Goal: Task Accomplishment & Management: Manage account settings

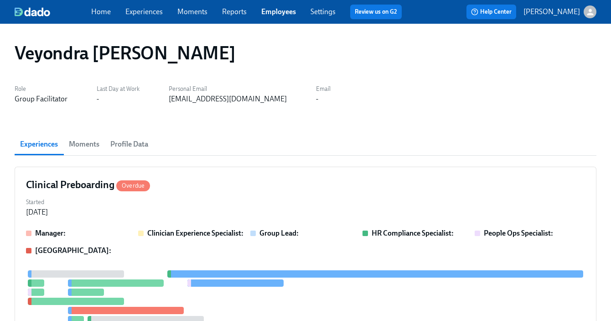
click at [275, 15] on link "Employees" at bounding box center [278, 11] width 35 height 9
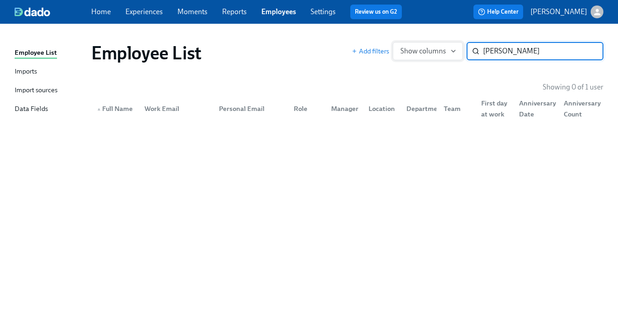
type input "[PERSON_NAME]"
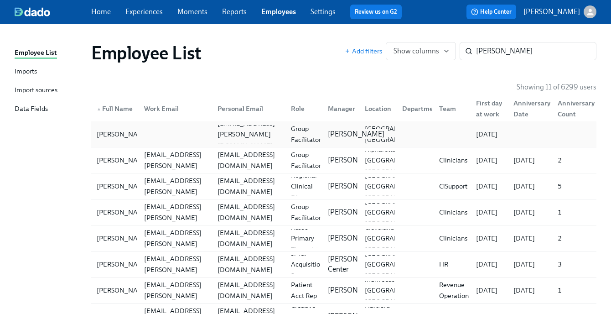
click at [359, 129] on p "[PERSON_NAME]" at bounding box center [356, 134] width 57 height 10
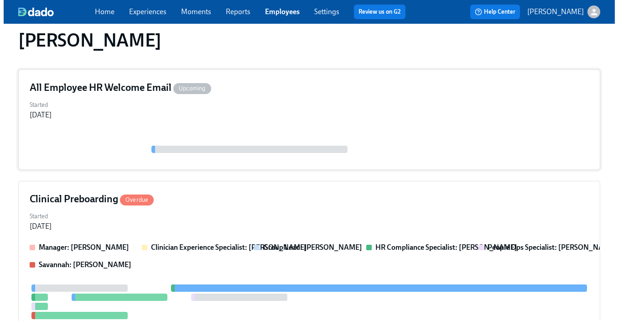
scroll to position [107, 0]
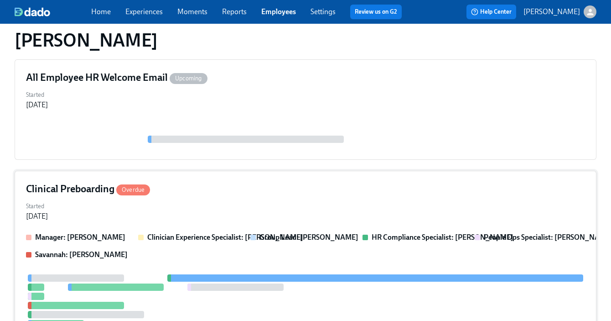
click at [380, 192] on div "Clinical Preboarding Overdue" at bounding box center [305, 189] width 559 height 14
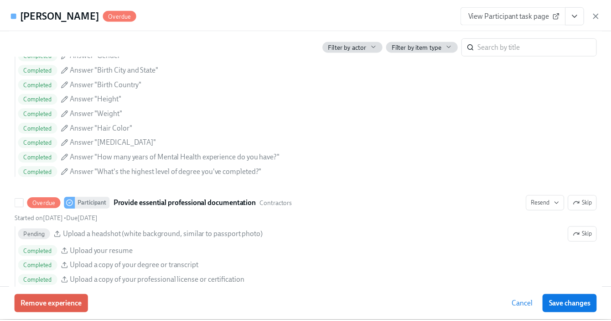
scroll to position [927, 0]
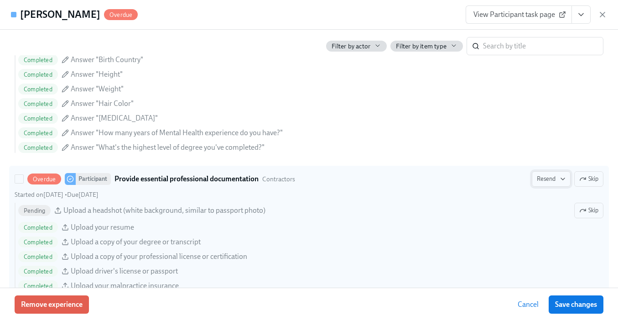
click at [542, 175] on span "Resend" at bounding box center [551, 178] width 29 height 9
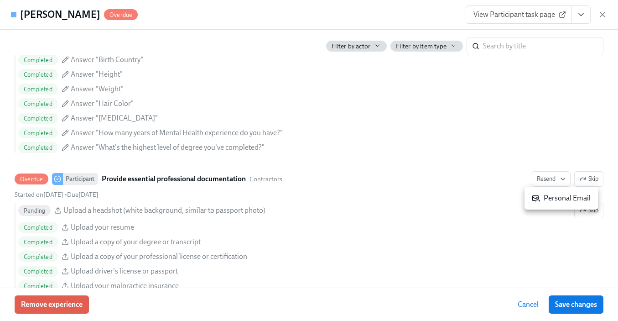
click at [552, 201] on div "Personal Email" at bounding box center [561, 198] width 59 height 10
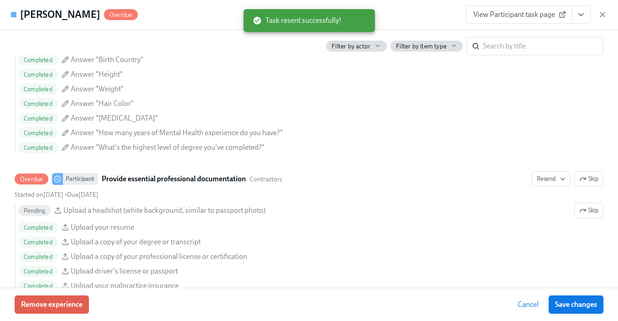
click at [575, 302] on span "Save changes" at bounding box center [576, 304] width 42 height 9
click at [603, 14] on icon "button" at bounding box center [602, 14] width 5 height 5
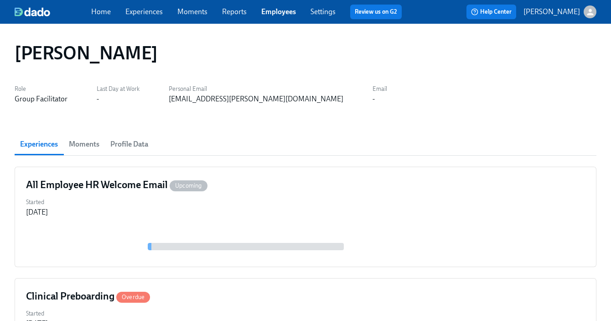
click at [280, 14] on link "Employees" at bounding box center [278, 11] width 35 height 9
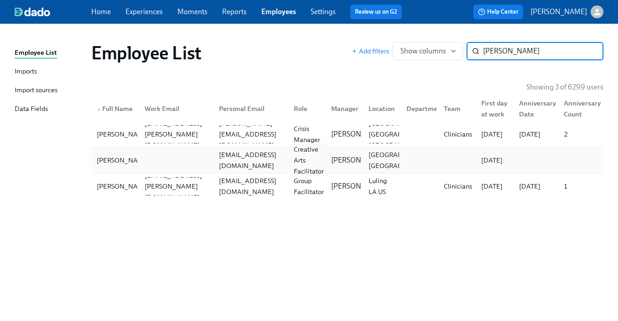
type input "[PERSON_NAME]"
click at [311, 156] on div "Creative Arts Facilitator" at bounding box center [308, 160] width 37 height 33
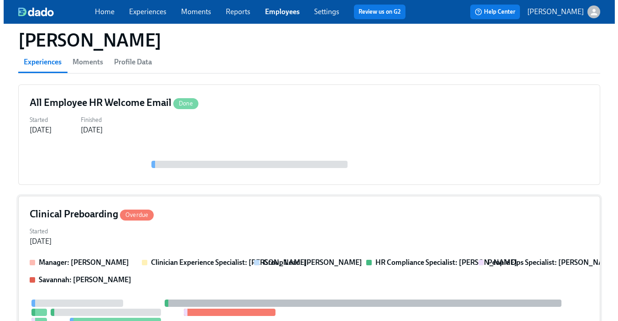
scroll to position [105, 0]
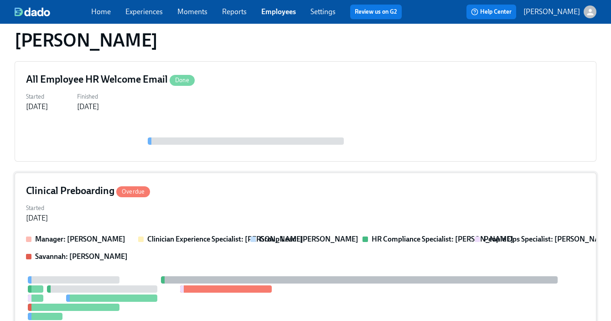
click at [296, 203] on div "Started [DATE]" at bounding box center [305, 212] width 559 height 22
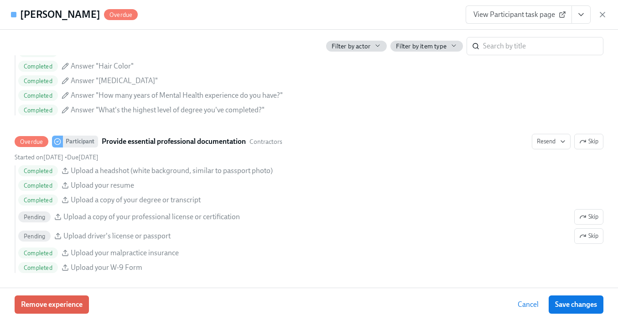
scroll to position [1041, 0]
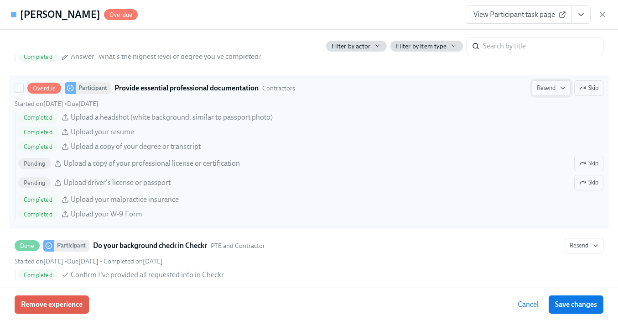
click at [538, 86] on span "Resend" at bounding box center [551, 87] width 29 height 9
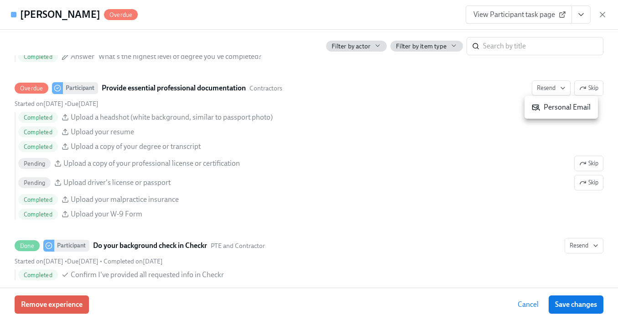
click at [554, 105] on div "Personal Email" at bounding box center [561, 107] width 59 height 10
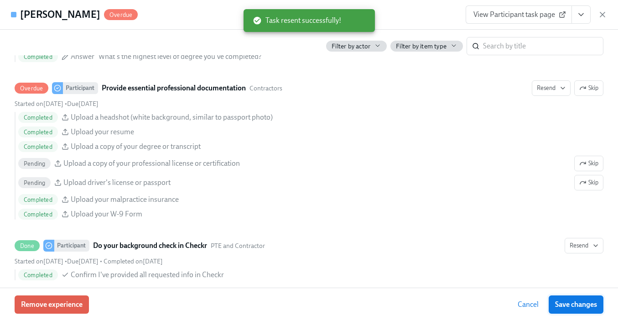
click at [561, 304] on span "Save changes" at bounding box center [576, 304] width 42 height 9
